Goal: Task Accomplishment & Management: Complete application form

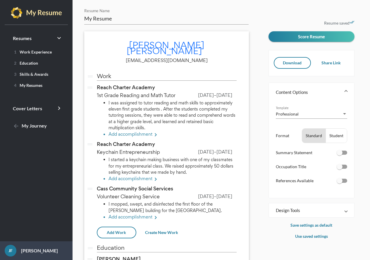
click at [296, 94] on mat-panel-title "Content Options" at bounding box center [308, 92] width 64 height 6
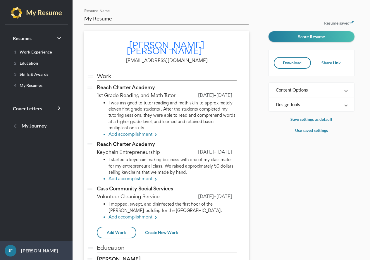
click at [343, 85] on mat-expansion-panel-header "Content Options" at bounding box center [311, 90] width 85 height 14
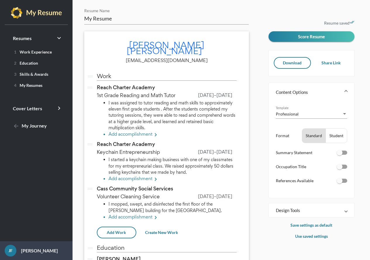
click at [350, 116] on div "Professional Template Format Standard Student Summary Statement Occupation Titl…" at bounding box center [311, 150] width 85 height 97
click at [345, 118] on div "Professional Template" at bounding box center [311, 112] width 71 height 13
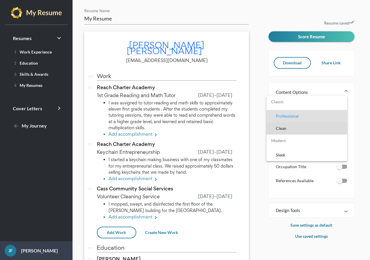
click at [283, 130] on span "Clean" at bounding box center [309, 128] width 67 height 12
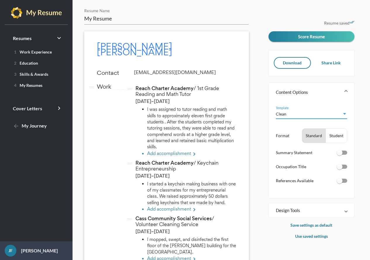
click at [297, 114] on div "Clean" at bounding box center [309, 114] width 66 height 6
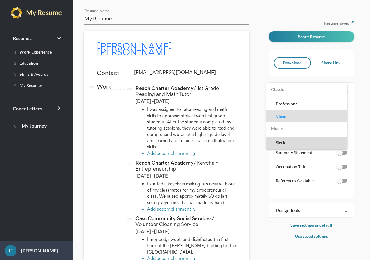
click at [300, 141] on span "Sleek" at bounding box center [309, 143] width 67 height 12
